Goal: Complete application form

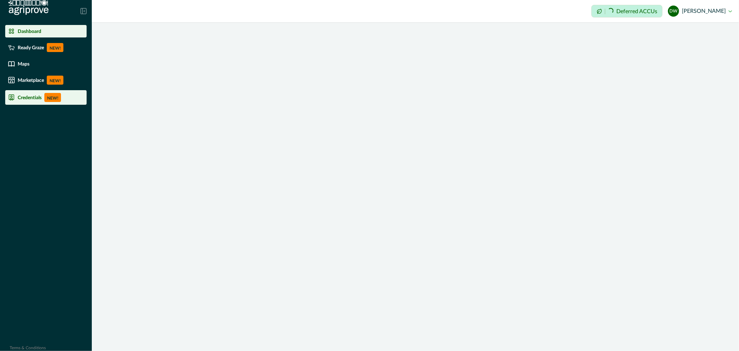
click at [19, 98] on p "Credentials" at bounding box center [30, 98] width 24 height 6
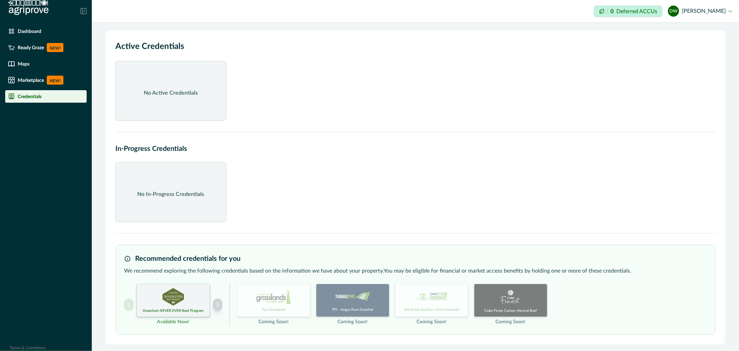
click at [218, 307] on icon "Next project" at bounding box center [217, 304] width 5 height 5
drag, startPoint x: 126, startPoint y: 305, endPoint x: 133, endPoint y: 306, distance: 7.1
click at [126, 305] on icon "Previous project" at bounding box center [128, 304] width 5 height 5
click at [170, 302] on img at bounding box center [173, 296] width 21 height 17
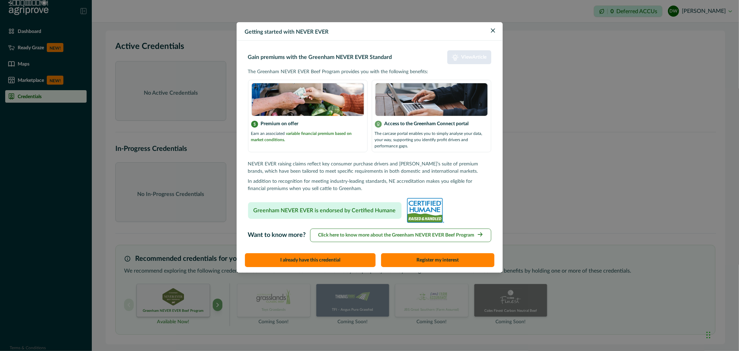
click at [465, 59] on p "View Article" at bounding box center [474, 57] width 25 height 6
click at [439, 258] on button "Register my interest" at bounding box center [437, 260] width 113 height 14
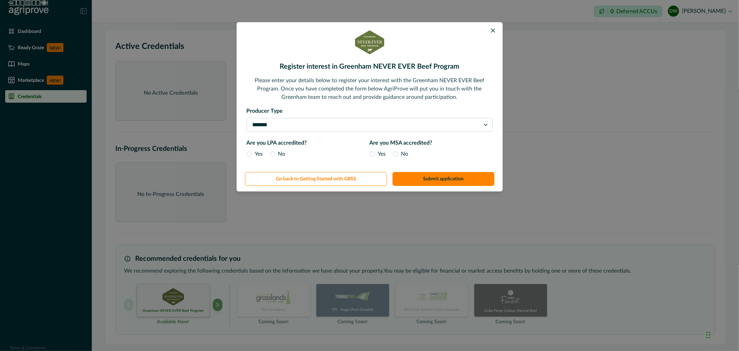
click at [313, 123] on select "**********" at bounding box center [370, 125] width 246 height 14
select select "**********"
click at [247, 118] on select "**********" at bounding box center [370, 125] width 246 height 14
drag, startPoint x: 392, startPoint y: 141, endPoint x: 422, endPoint y: 143, distance: 30.2
click at [422, 143] on label "Are you MSA accredited?" at bounding box center [429, 143] width 119 height 8
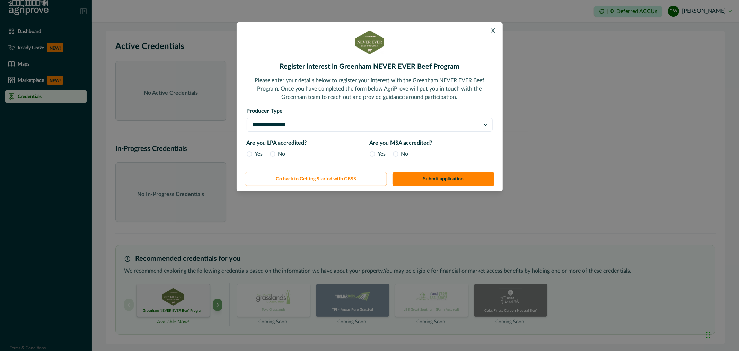
click at [345, 145] on label "Are you LPA accredited?" at bounding box center [306, 143] width 119 height 8
click at [271, 154] on span at bounding box center [273, 154] width 6 height 6
click at [400, 154] on label "No" at bounding box center [401, 154] width 16 height 8
click at [442, 179] on button "Submit application" at bounding box center [444, 179] width 102 height 14
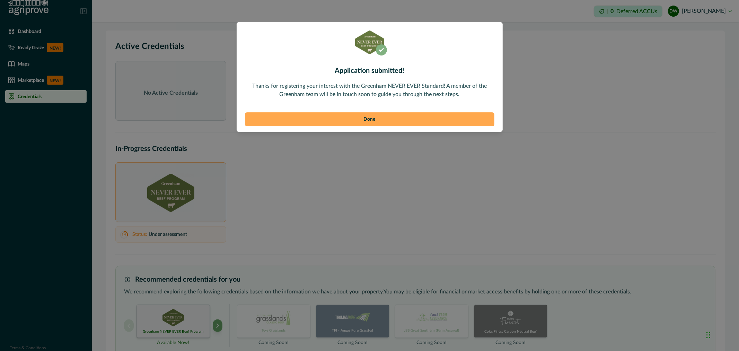
click at [371, 119] on button "Done" at bounding box center [369, 119] width 249 height 14
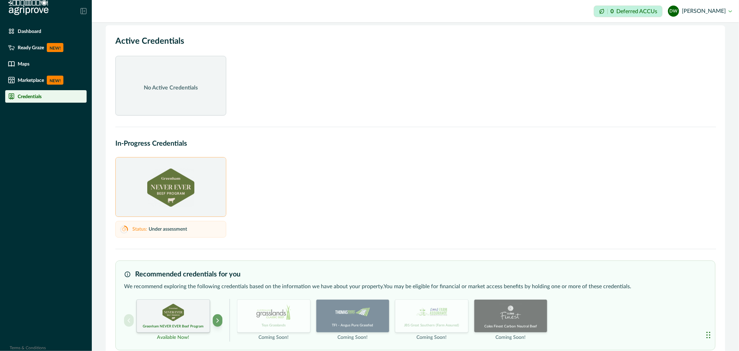
scroll to position [23, 0]
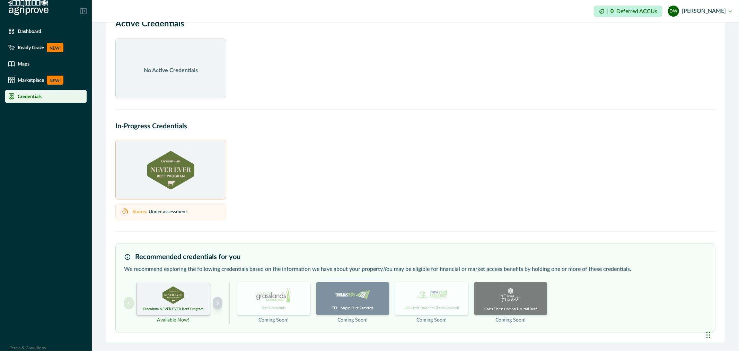
click at [217, 306] on button "Next project" at bounding box center [218, 303] width 10 height 12
click at [181, 301] on img at bounding box center [173, 294] width 23 height 17
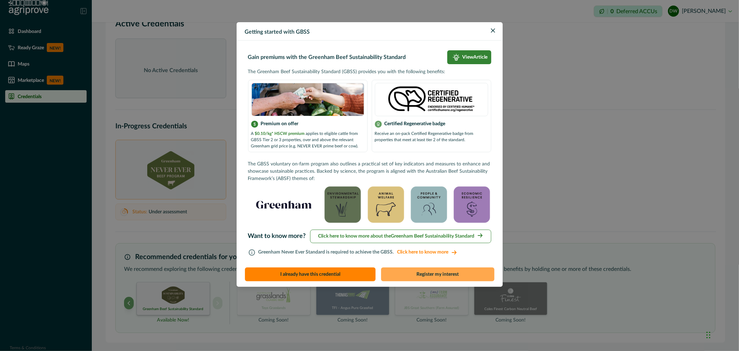
click at [437, 275] on button "Register my interest" at bounding box center [437, 274] width 113 height 14
